Goal: Transaction & Acquisition: Purchase product/service

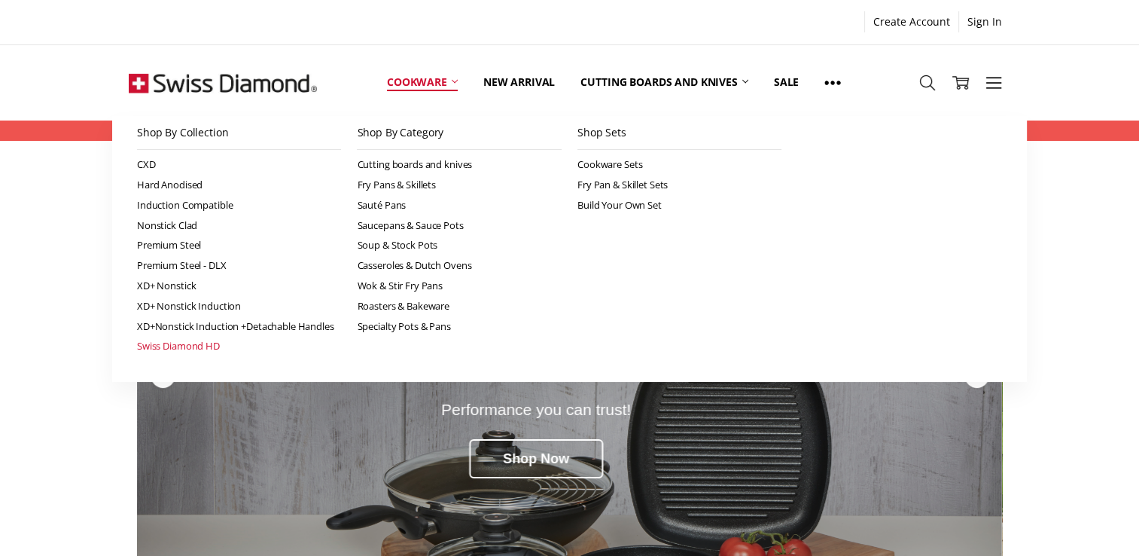
click at [200, 345] on link "Swiss Diamond HD" at bounding box center [239, 346] width 205 height 20
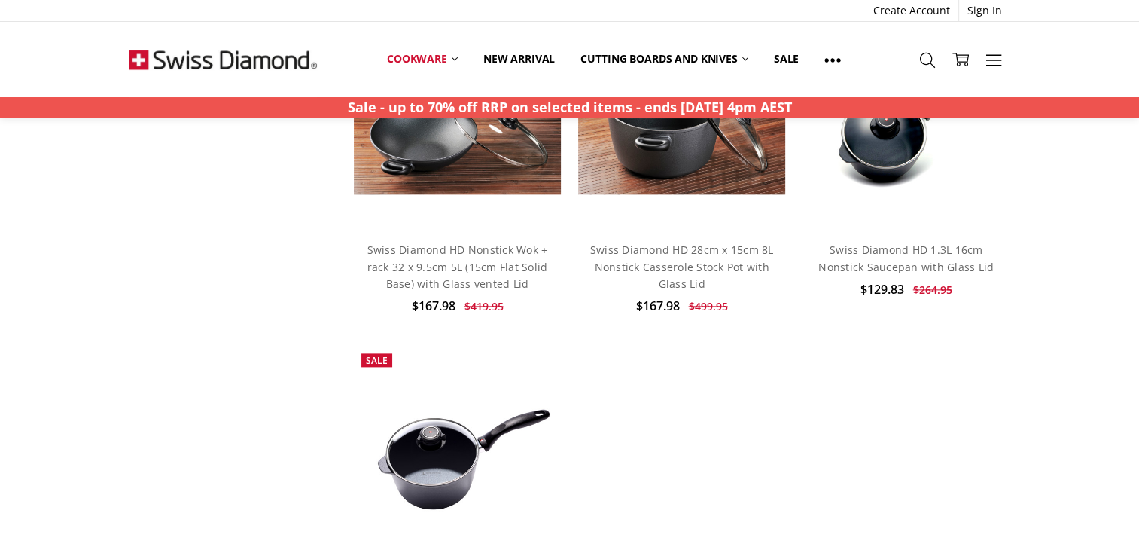
scroll to position [1581, 0]
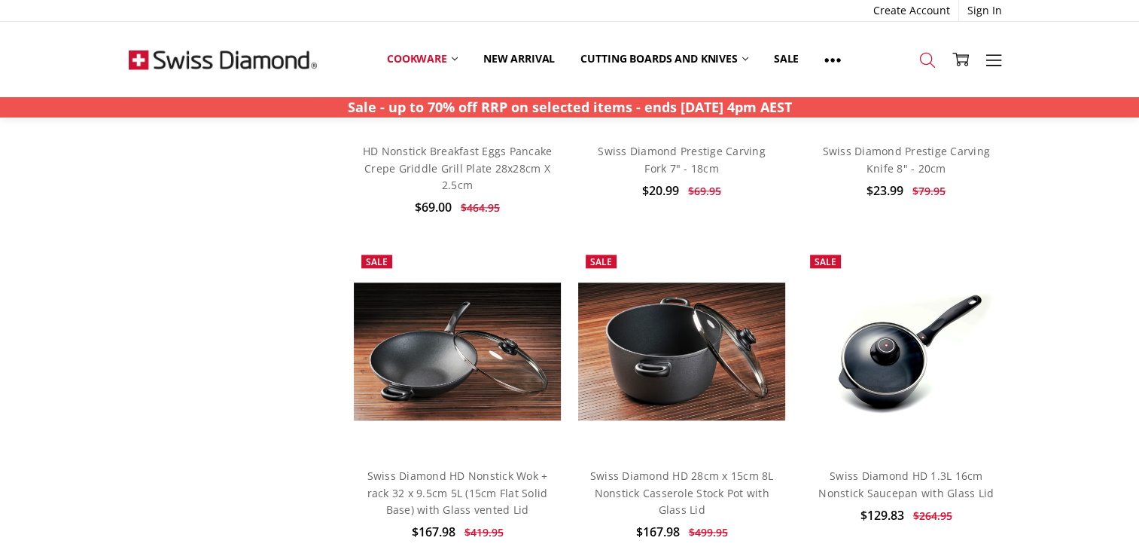
click at [924, 62] on icon at bounding box center [927, 60] width 17 height 17
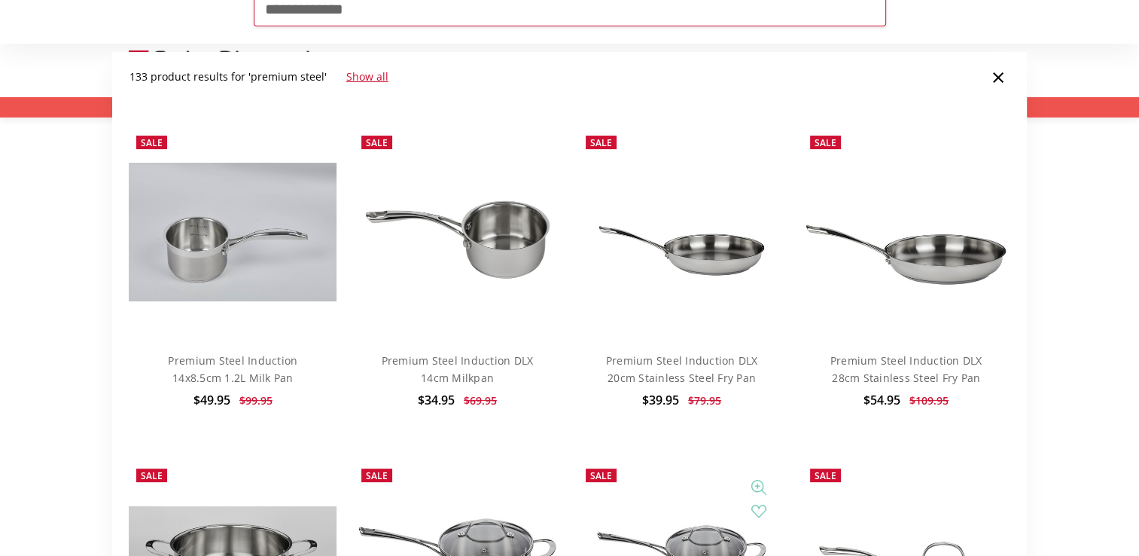
scroll to position [151, 0]
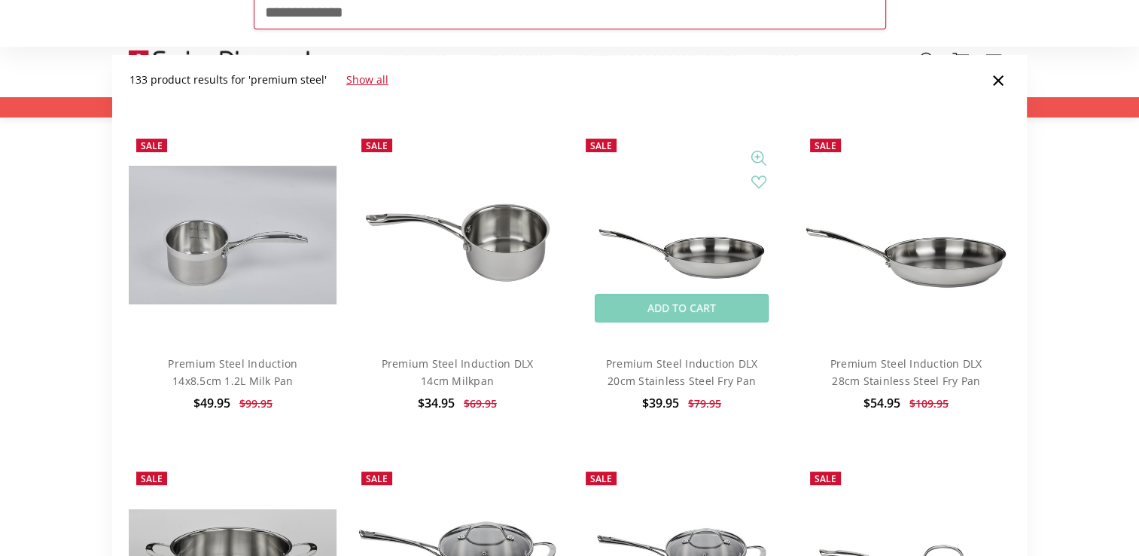
type input "**********"
click at [706, 270] on img at bounding box center [682, 235] width 208 height 208
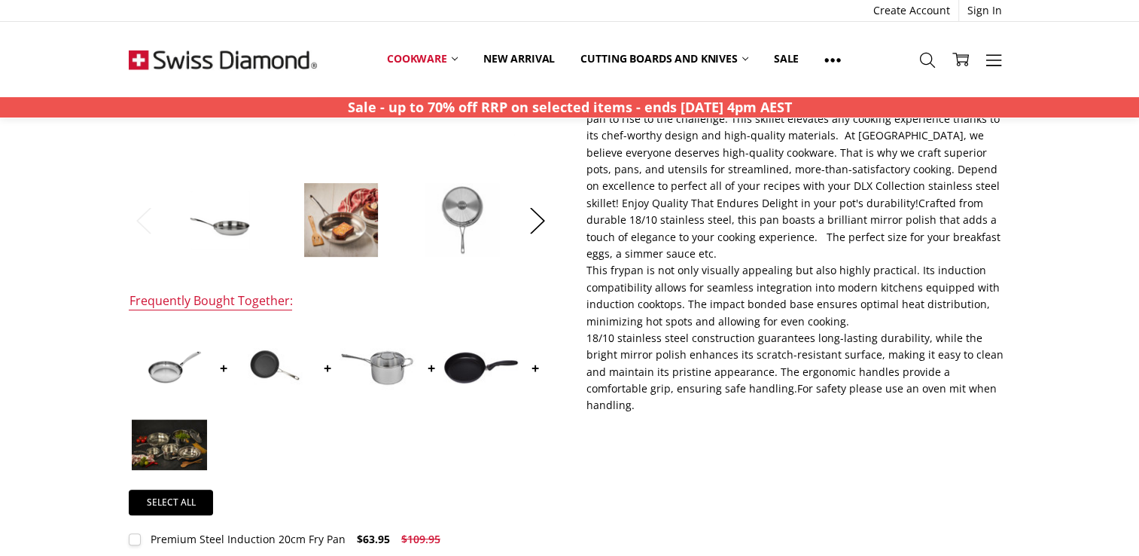
scroll to position [602, 0]
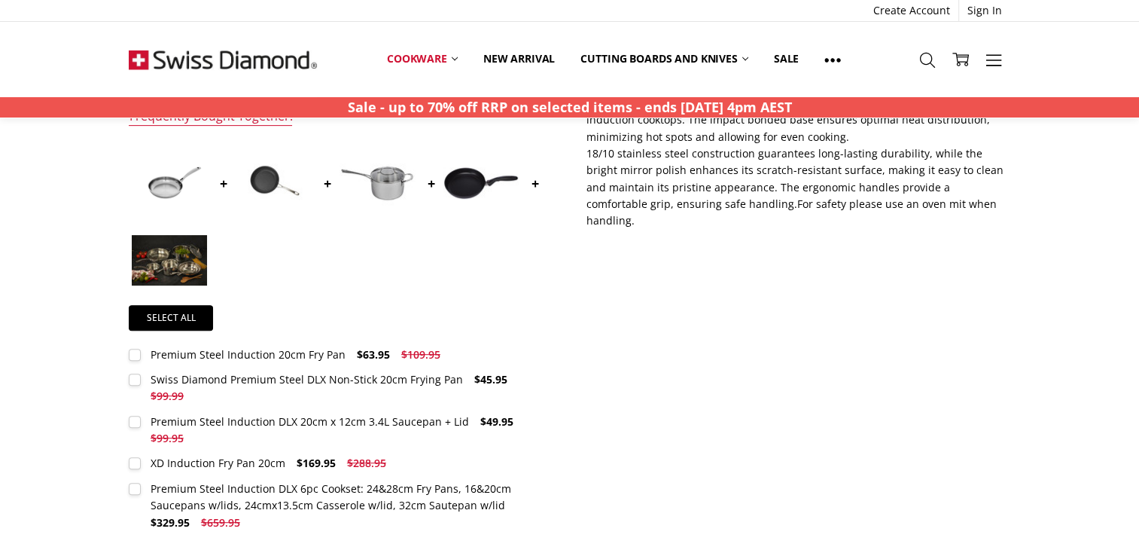
click at [135, 379] on label "Swiss Diamond Premium Steel DLX Non-Stick 20cm Frying Pan $45.95 $99.99 MSRP: Y…" at bounding box center [341, 388] width 424 height 34
click at [276, 180] on img at bounding box center [273, 182] width 75 height 75
click at [135, 376] on label "Swiss Diamond Premium Steel DLX Non-Stick 20cm Frying Pan $45.95 $99.99 MSRP: Y…" at bounding box center [341, 388] width 424 height 34
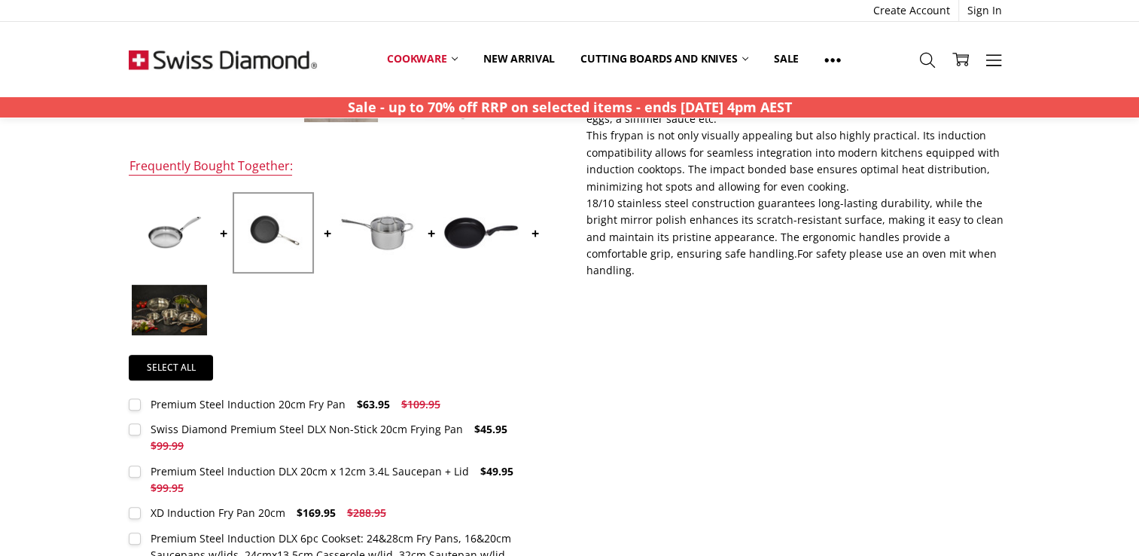
scroll to position [527, 0]
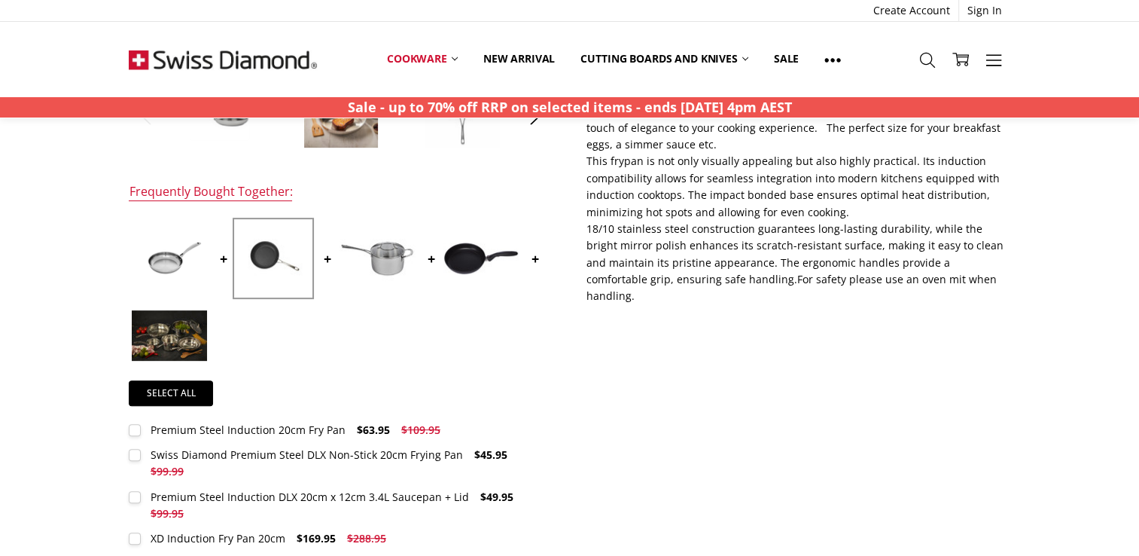
click at [370, 333] on div at bounding box center [341, 295] width 424 height 154
click at [272, 255] on img at bounding box center [273, 258] width 75 height 75
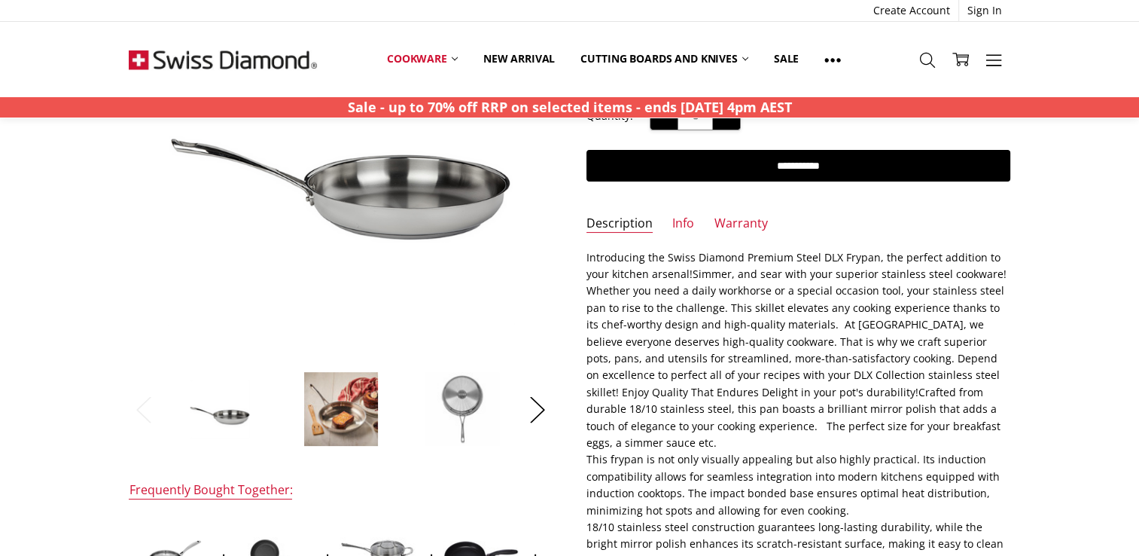
scroll to position [226, 0]
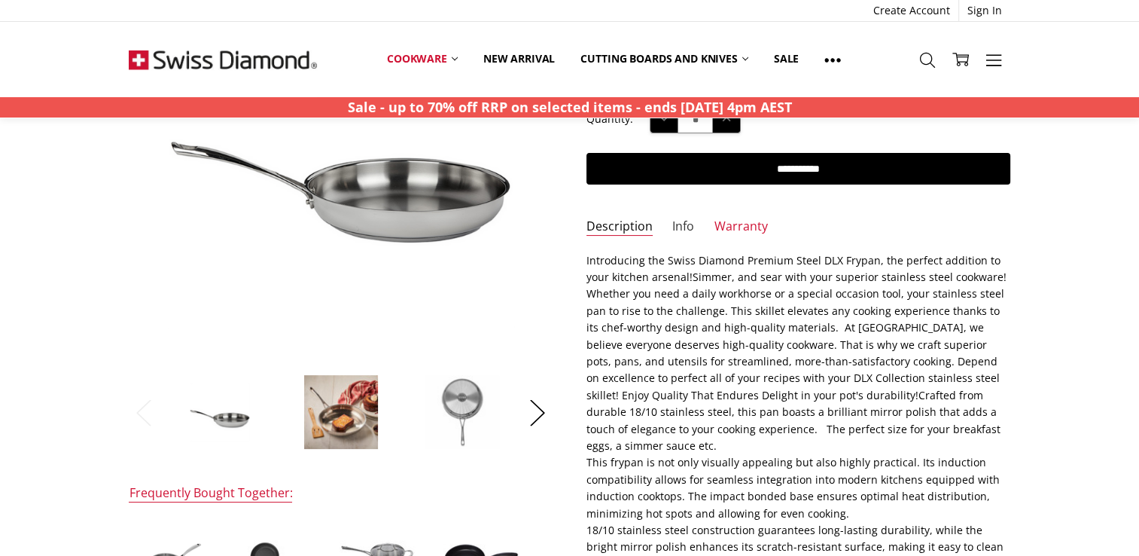
click at [684, 226] on link "Info" at bounding box center [683, 226] width 22 height 17
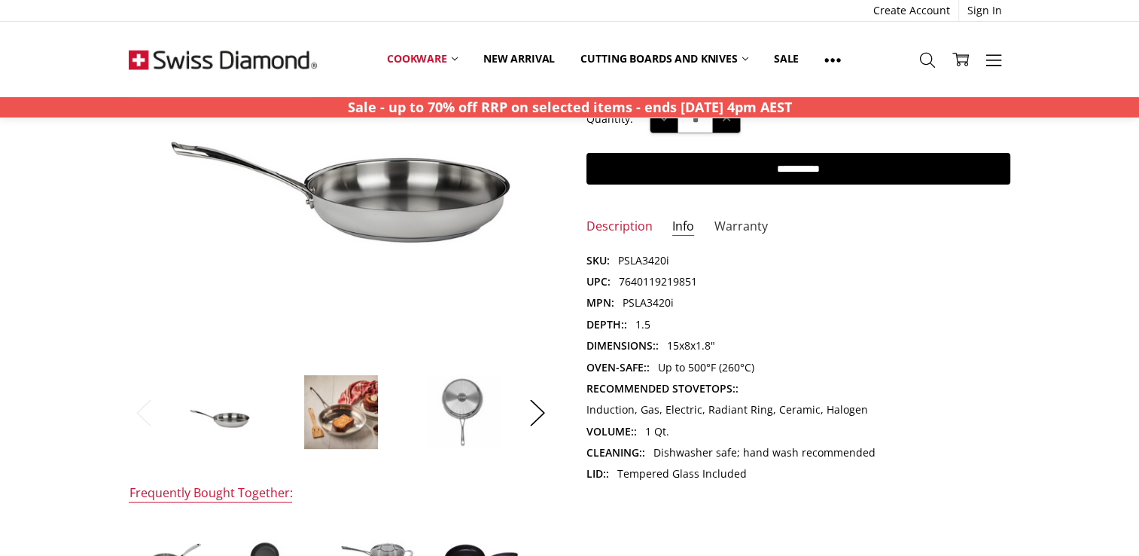
click at [738, 221] on link "Warranty" at bounding box center [740, 226] width 53 height 17
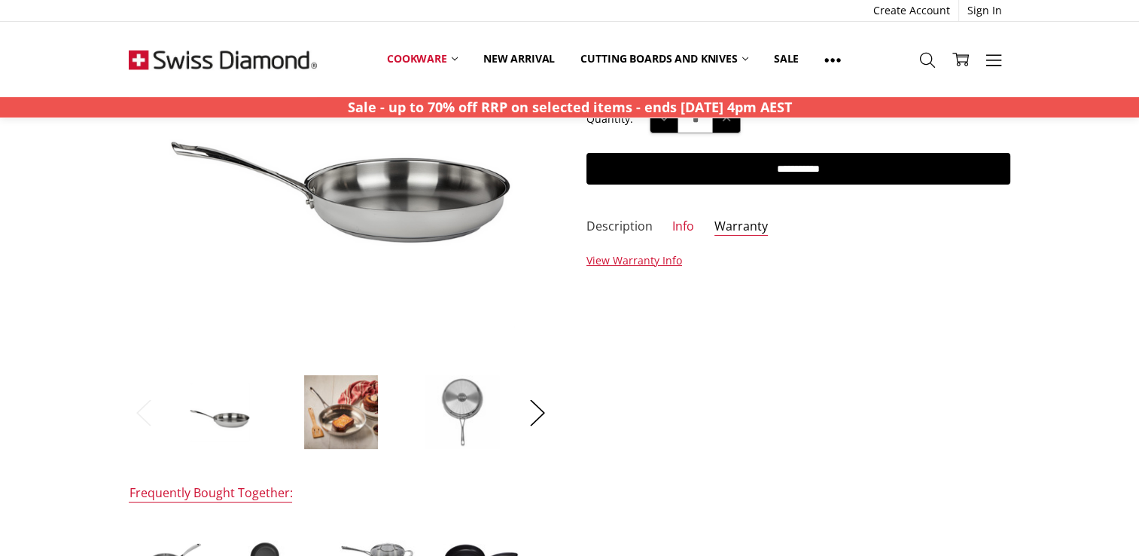
click at [607, 227] on link "Description" at bounding box center [619, 226] width 66 height 17
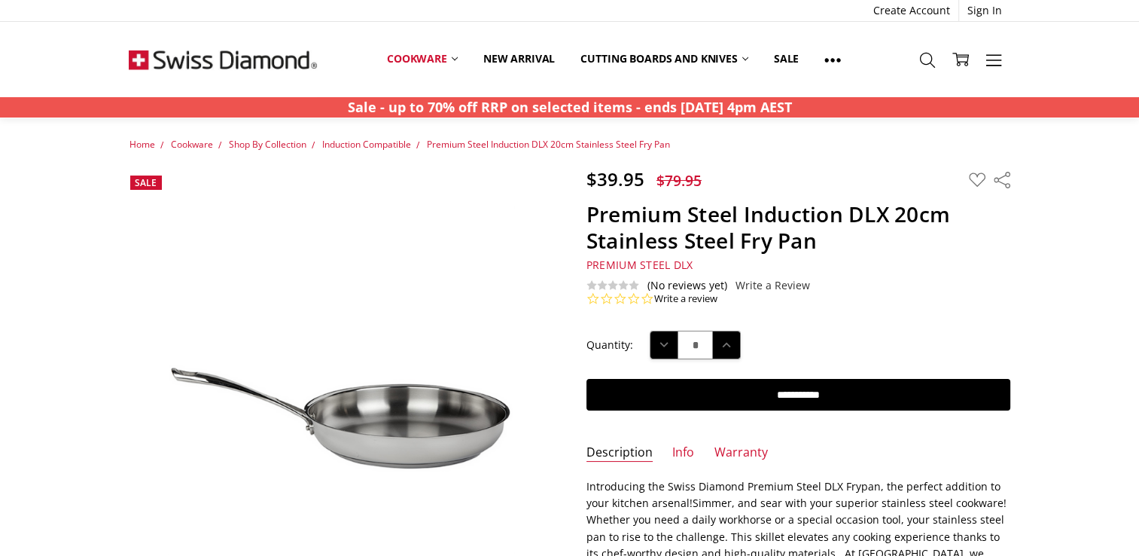
scroll to position [0, 0]
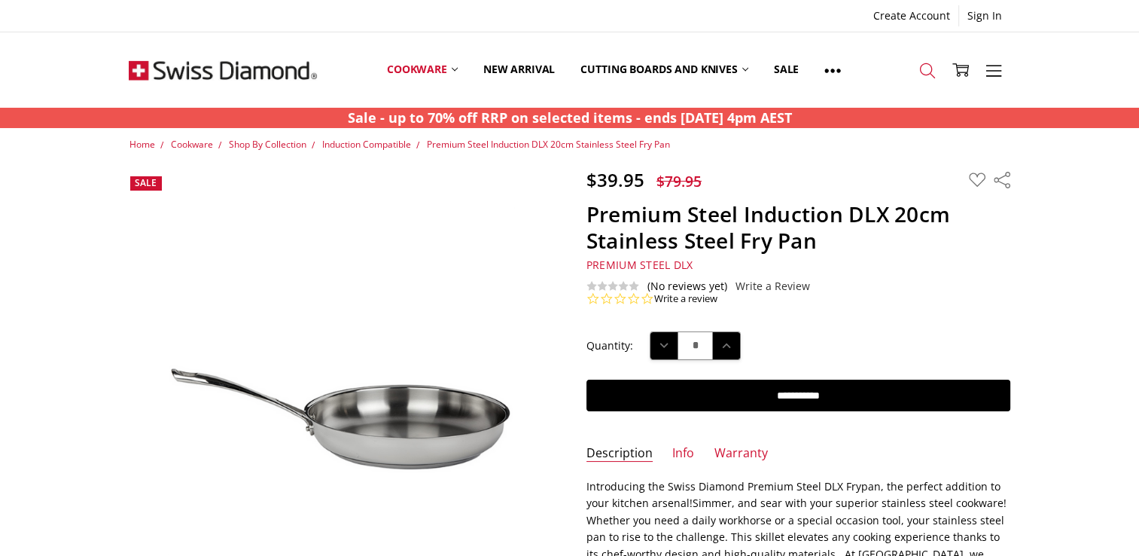
click at [932, 73] on icon at bounding box center [927, 70] width 17 height 17
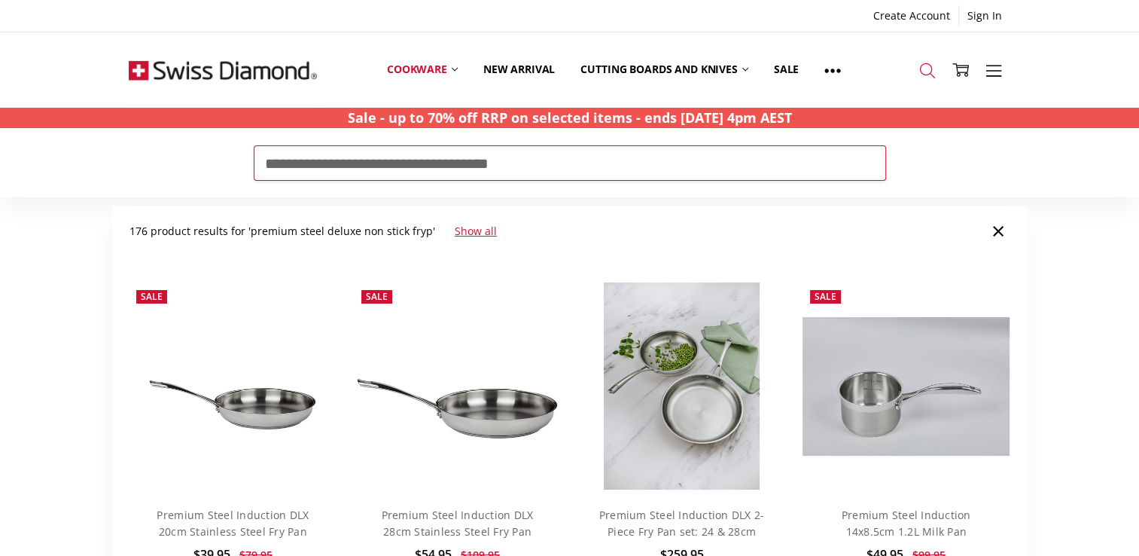
type input "**********"
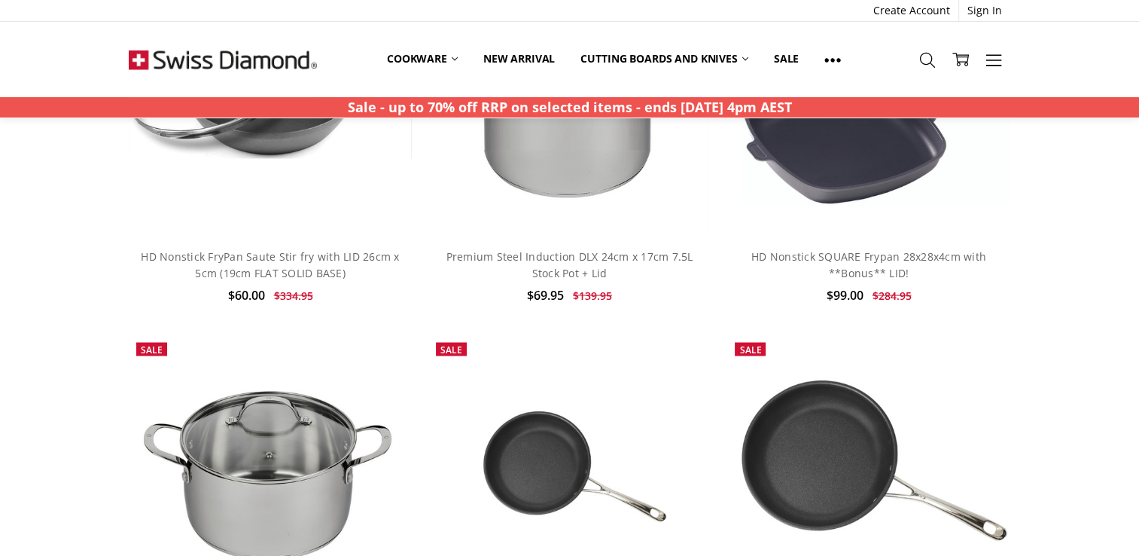
scroll to position [2860, 0]
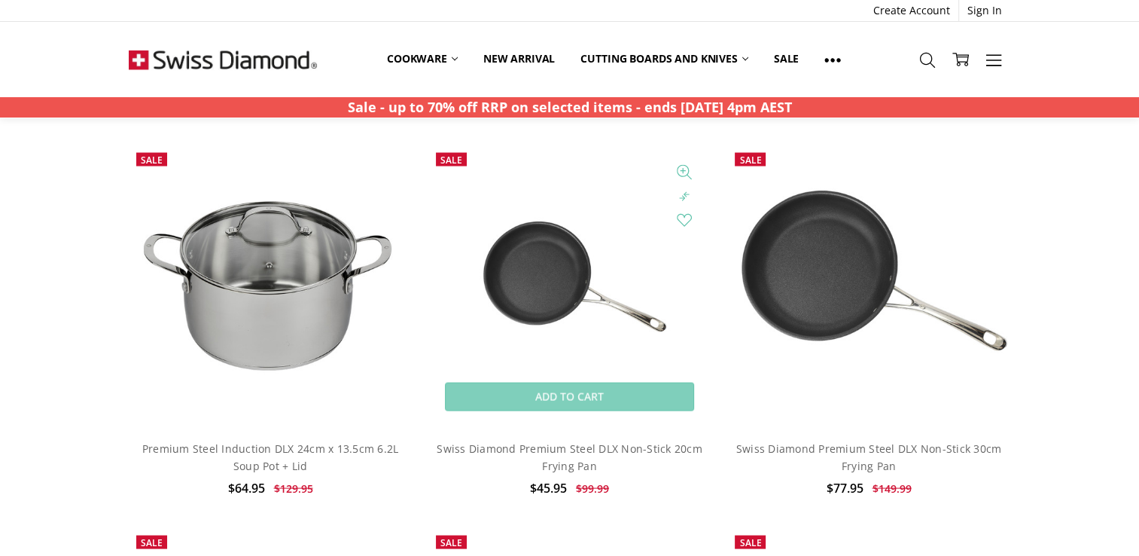
click at [546, 273] on img at bounding box center [569, 286] width 282 height 282
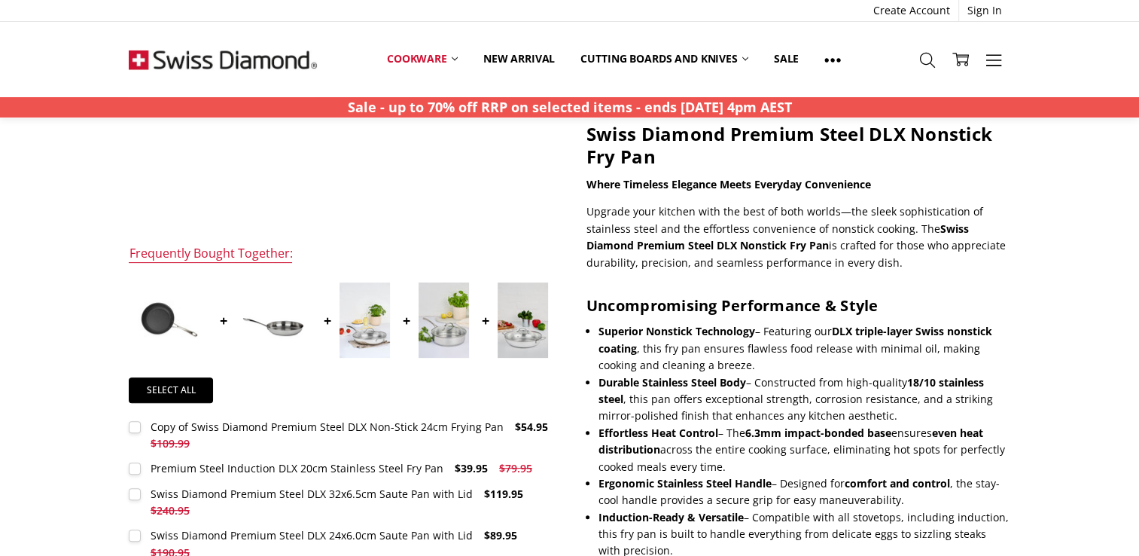
scroll to position [376, 0]
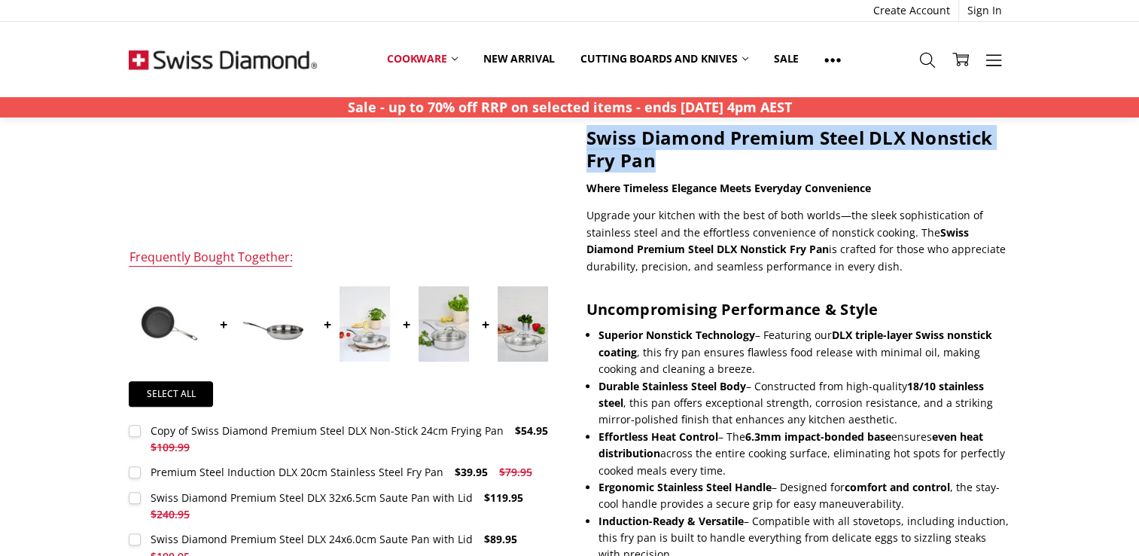
drag, startPoint x: 591, startPoint y: 137, endPoint x: 650, endPoint y: 155, distance: 62.2
click at [650, 155] on strong "Swiss Diamond Premium Steel DLX Nonstick Fry Pan" at bounding box center [789, 148] width 406 height 47
copy strong "Swiss Diamond Premium Steel DLX Nonstick Fry Pan"
